Goal: Transaction & Acquisition: Book appointment/travel/reservation

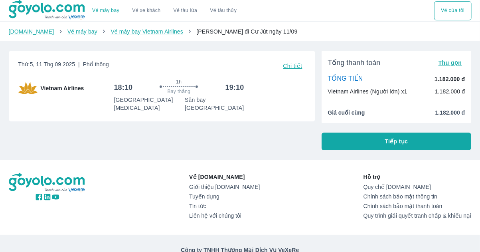
click at [355, 138] on button "Tiếp tục" at bounding box center [397, 141] width 150 height 18
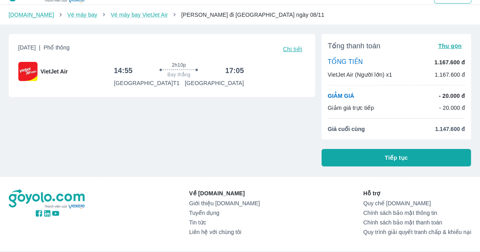
scroll to position [19, 0]
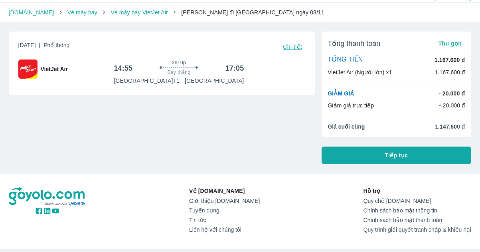
click at [390, 151] on span "Tiếp tục" at bounding box center [396, 155] width 23 height 8
